Goal: Task Accomplishment & Management: Complete application form

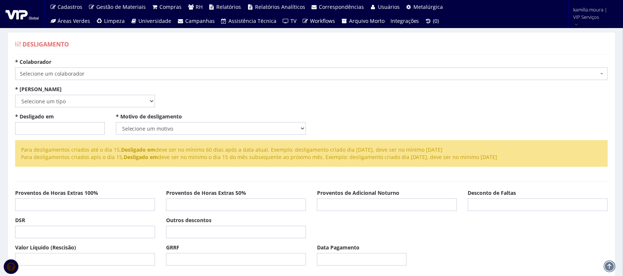
click at [140, 72] on span "Selecione um colaborador" at bounding box center [309, 73] width 579 height 7
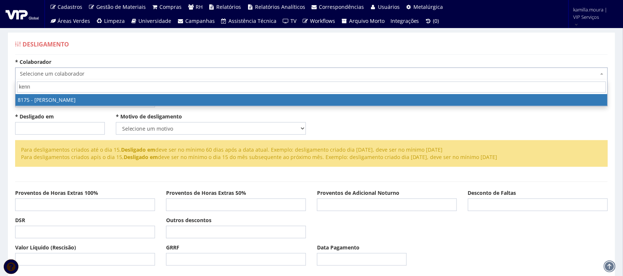
type input "kenne"
select select "4012"
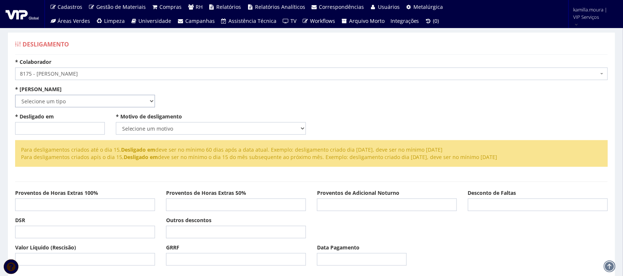
click at [90, 99] on select "Selecione um tipo Indenizado Trabalhando" at bounding box center [85, 101] width 140 height 13
select select "indenizado"
click at [15, 95] on select "Selecione um tipo Indenizado Trabalhando" at bounding box center [85, 101] width 140 height 13
click at [57, 124] on input "* Desligado em" at bounding box center [60, 128] width 90 height 13
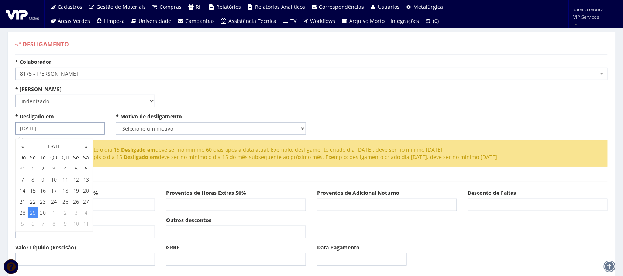
type input "[DATE]"
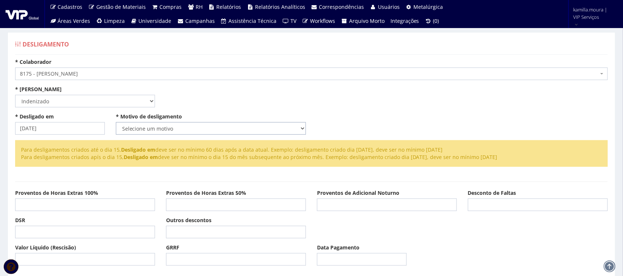
click at [143, 126] on select "Selecione um motivo Com Justa Causa Sem Justa Causa Pedido de Demissão Término …" at bounding box center [211, 128] width 190 height 13
click at [116, 122] on select "Selecione um motivo Com Justa Causa Sem Justa Causa Pedido de Demissão Término …" at bounding box center [211, 128] width 190 height 13
click at [171, 128] on select "Selecione um motivo Com Justa Causa Sem Justa Causa Pedido de Demissão Término …" at bounding box center [211, 128] width 190 height 13
select select "termino_contrato"
click at [116, 122] on select "Selecione um motivo Com Justa Causa Sem Justa Causa Pedido de Demissão Término …" at bounding box center [211, 128] width 190 height 13
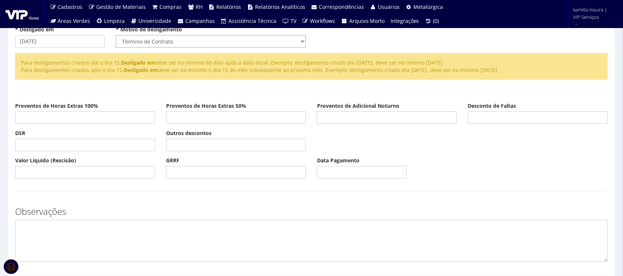
scroll to position [201, 0]
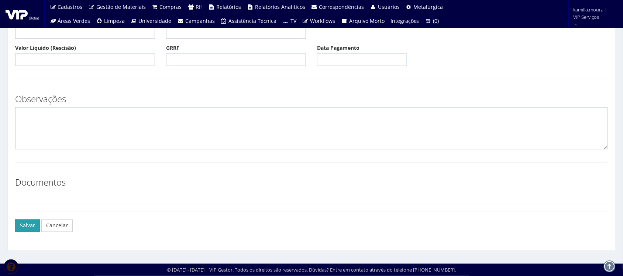
click at [27, 223] on button "Salvar" at bounding box center [27, 226] width 25 height 13
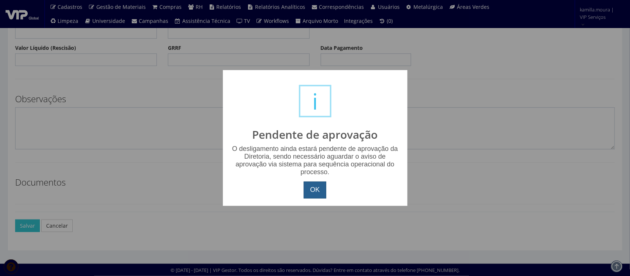
click at [309, 182] on button "OK" at bounding box center [315, 190] width 22 height 17
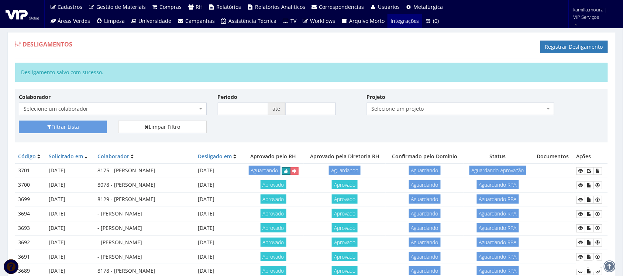
drag, startPoint x: 297, startPoint y: 187, endPoint x: 353, endPoint y: 28, distance: 169.2
click at [288, 174] on icon "submit" at bounding box center [286, 171] width 4 height 5
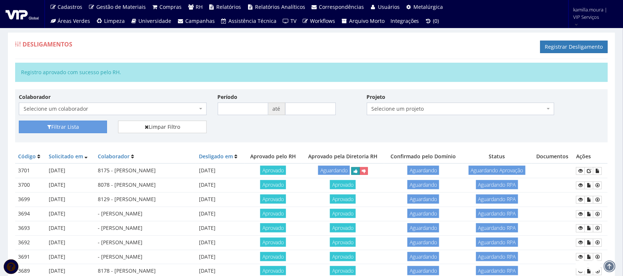
click at [358, 170] on icon "submit" at bounding box center [356, 171] width 4 height 5
